Goal: Contribute content: Contribute content

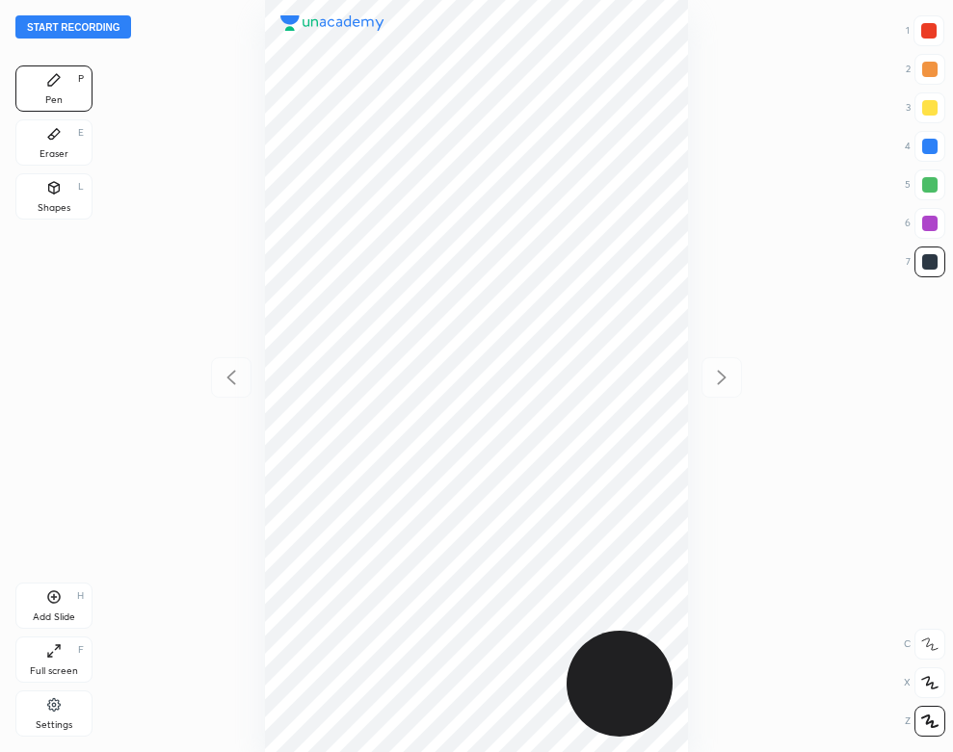
scroll to position [752, 645]
click at [127, 25] on button "Start recording" at bounding box center [73, 26] width 116 height 23
click at [15, 151] on div "Eraser E" at bounding box center [53, 142] width 77 height 46
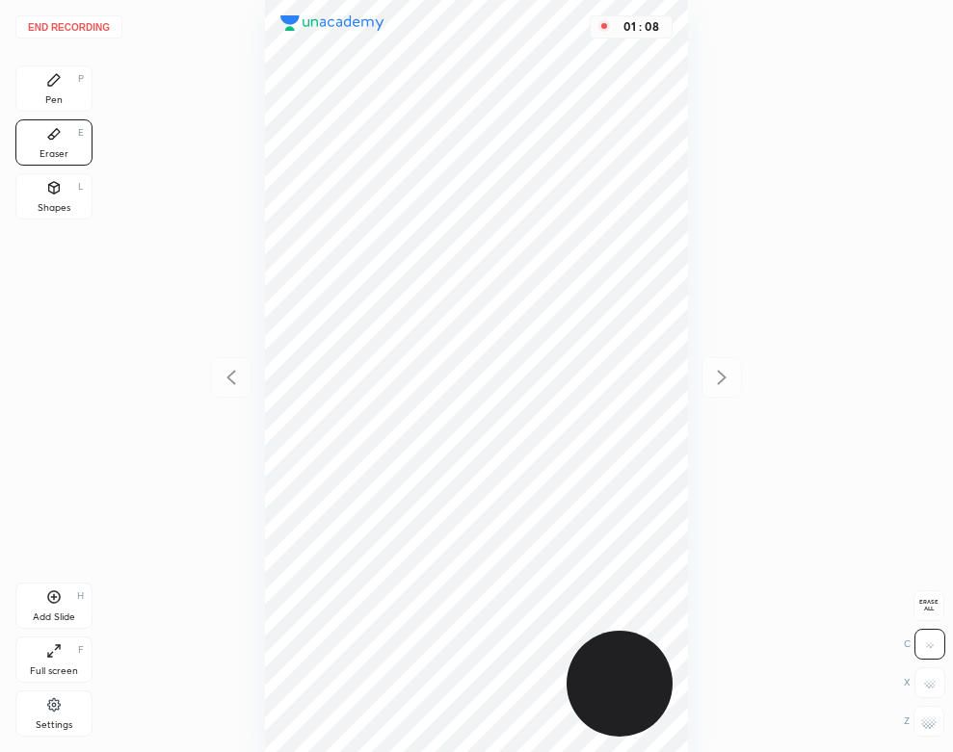
click at [43, 83] on div "Pen P" at bounding box center [53, 89] width 77 height 46
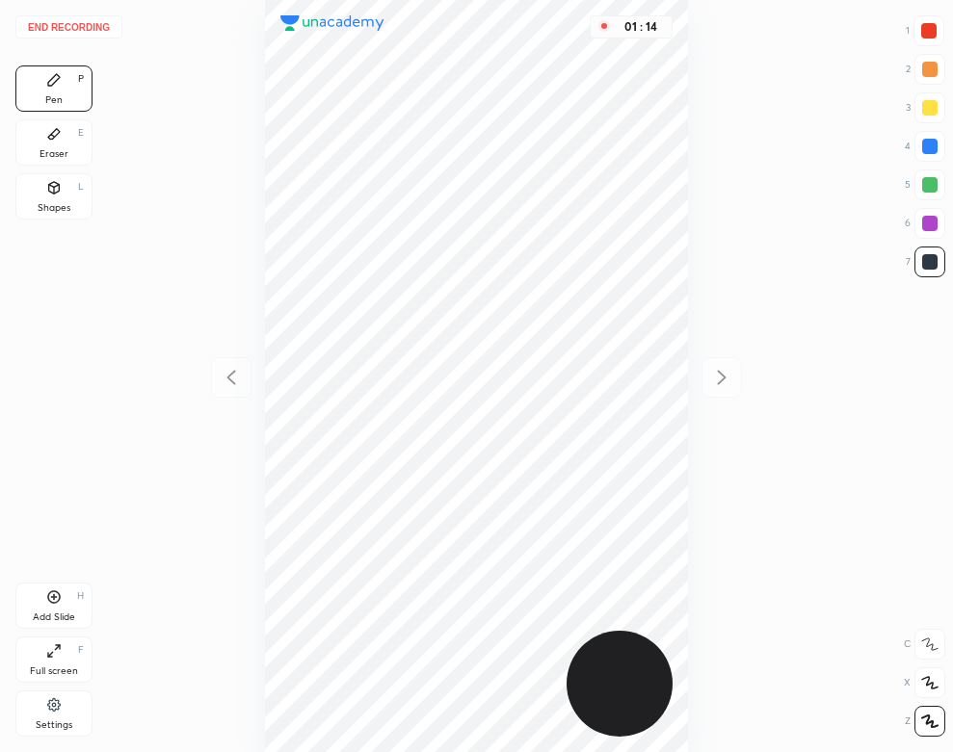
click at [67, 168] on div "Pen P Eraser E Shapes L" at bounding box center [53, 147] width 77 height 162
click at [75, 161] on div "Eraser E" at bounding box center [53, 142] width 77 height 46
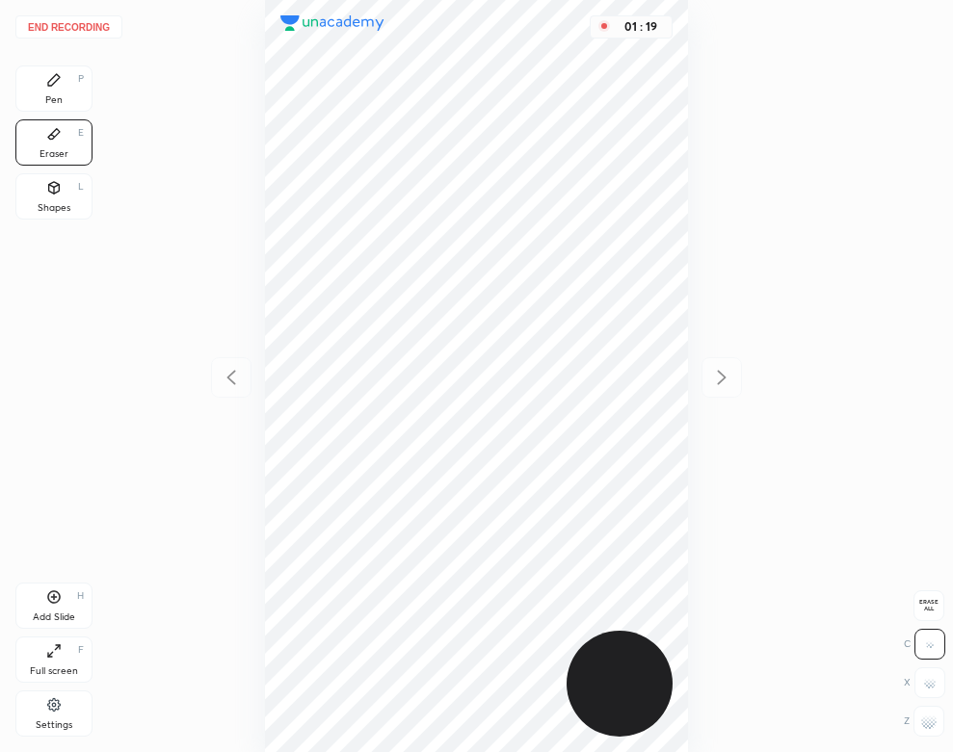
click at [59, 90] on div "Pen P" at bounding box center [53, 89] width 77 height 46
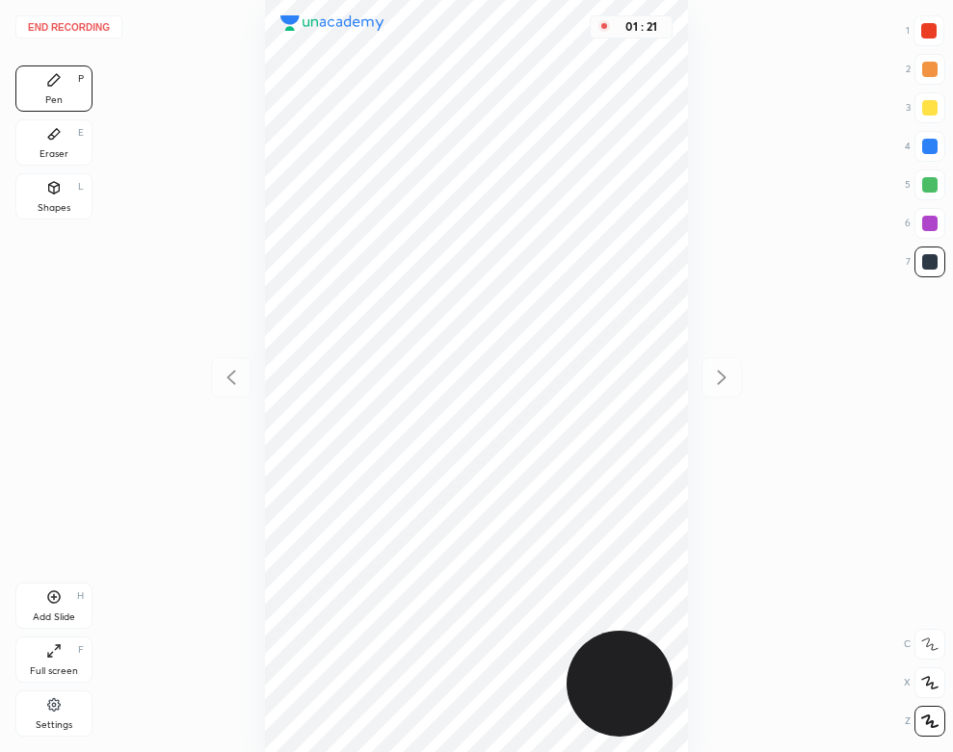
click at [39, 143] on div "Eraser E" at bounding box center [53, 142] width 77 height 46
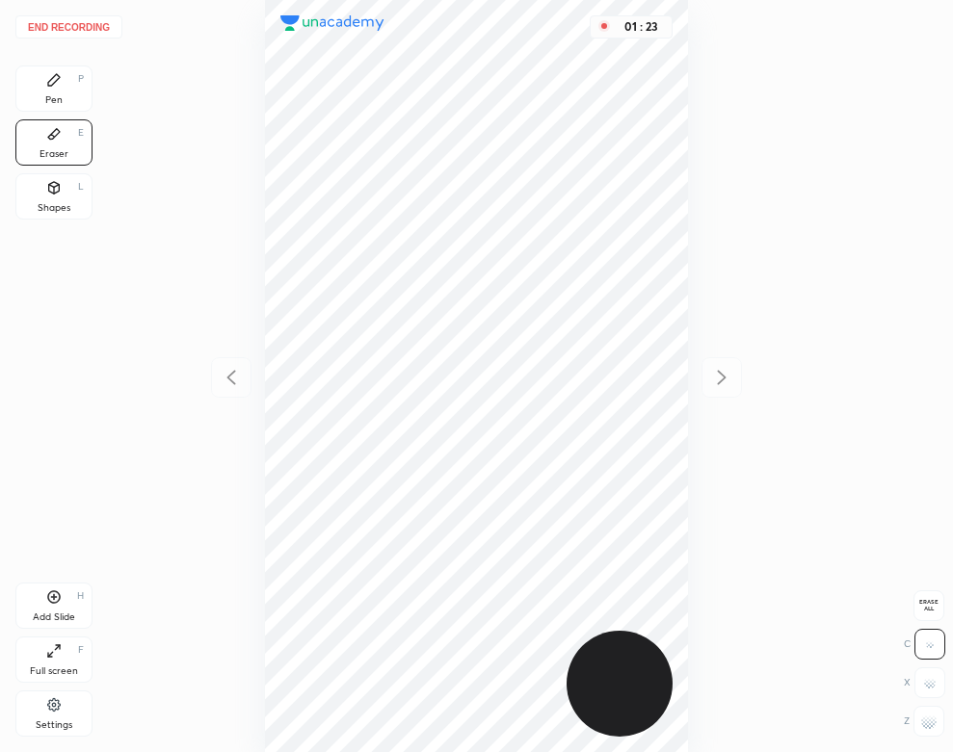
click at [58, 113] on div "Pen P Eraser E Shapes L" at bounding box center [53, 147] width 77 height 162
click at [44, 94] on div "Pen P" at bounding box center [53, 89] width 77 height 46
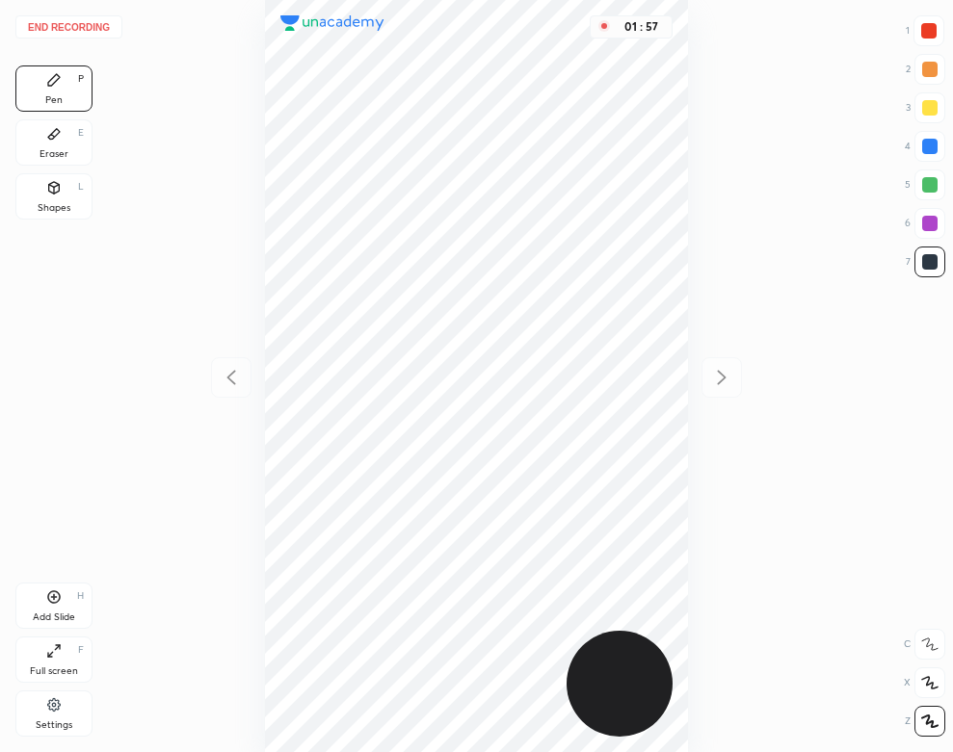
click at [65, 602] on div "Add Slide H" at bounding box center [53, 606] width 77 height 46
click at [88, 25] on button "End recording" at bounding box center [68, 26] width 107 height 23
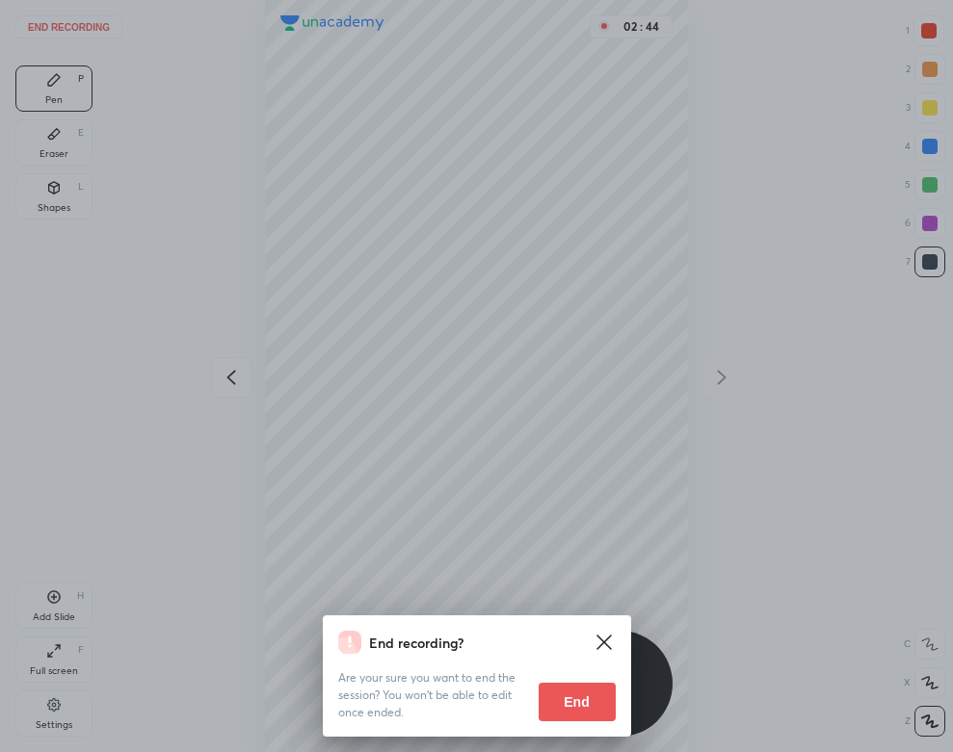
click at [567, 707] on button "End" at bounding box center [577, 702] width 77 height 39
